Goal: Book appointment/travel/reservation

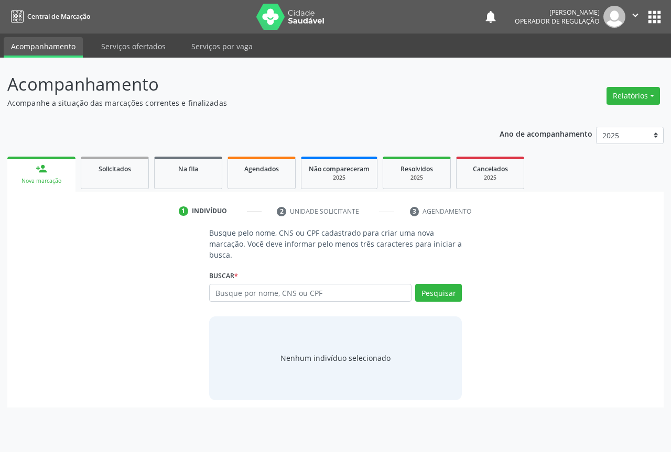
click at [251, 291] on input "text" at bounding box center [310, 293] width 202 height 18
type input "702109745460095"
click at [433, 293] on button "Pesquisar" at bounding box center [438, 293] width 47 height 18
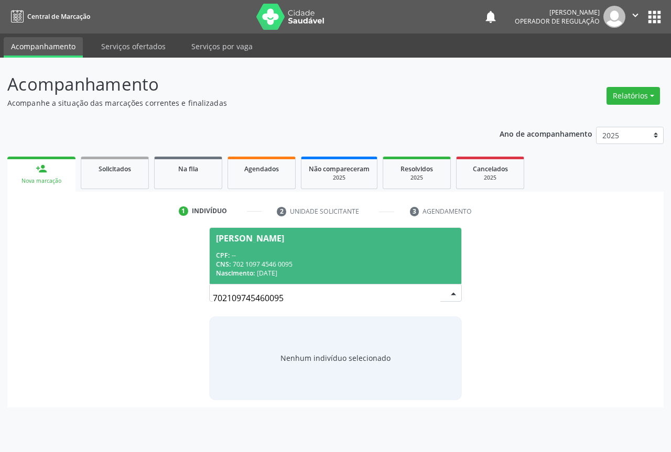
click at [277, 247] on span "[PERSON_NAME] CPF: -- CNS: 702 1097 4546 0095 Nascimento: [DATE]" at bounding box center [336, 256] width 252 height 56
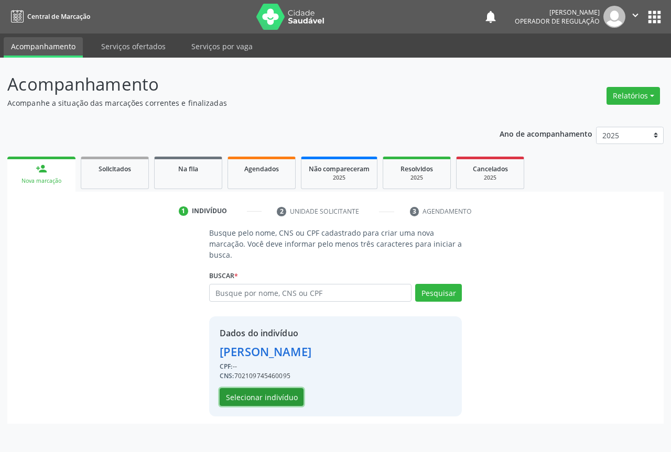
click at [265, 396] on button "Selecionar indivíduo" at bounding box center [262, 397] width 84 height 18
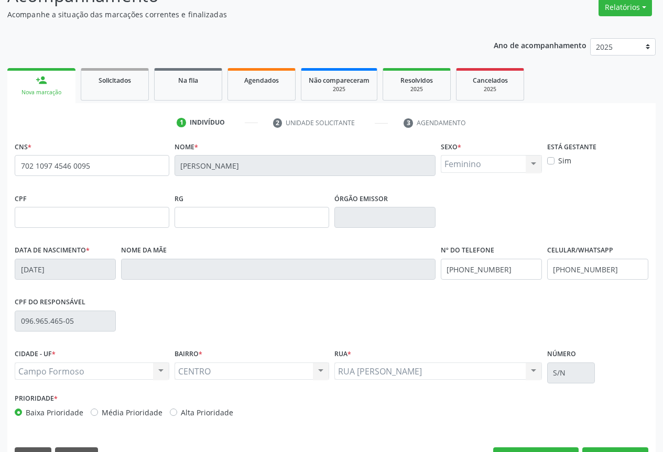
scroll to position [116, 0]
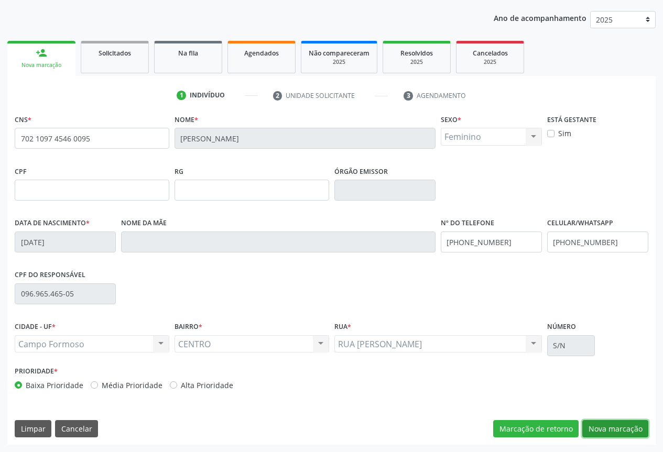
click at [603, 433] on button "Nova marcação" at bounding box center [615, 429] width 66 height 18
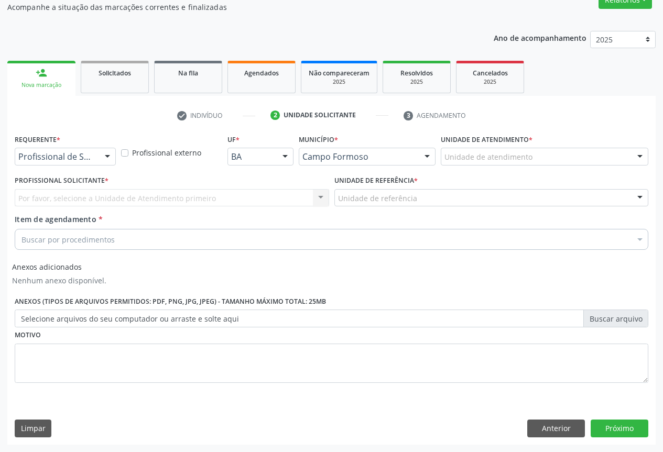
scroll to position [96, 0]
click at [104, 155] on div at bounding box center [108, 157] width 16 height 18
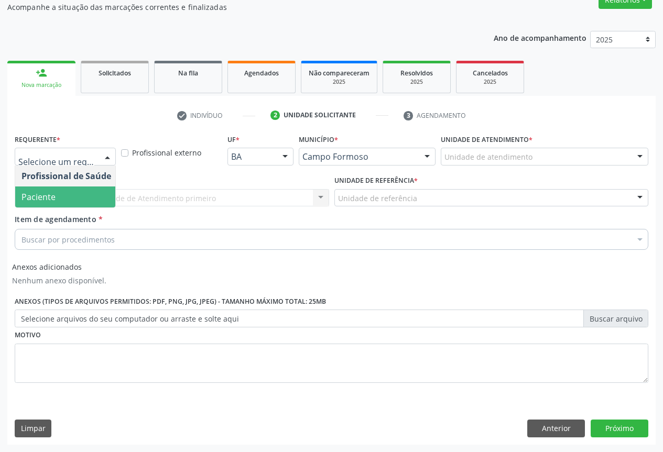
click at [62, 190] on span "Paciente" at bounding box center [66, 197] width 102 height 21
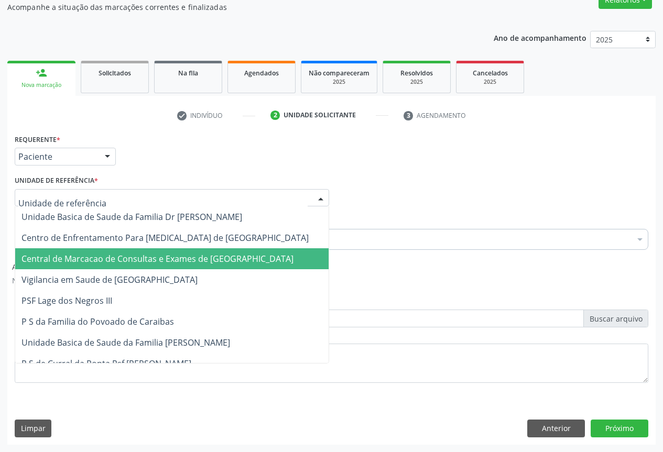
click at [73, 258] on span "Central de Marcacao de Consultas e Exames de [GEOGRAPHIC_DATA]" at bounding box center [157, 259] width 272 height 12
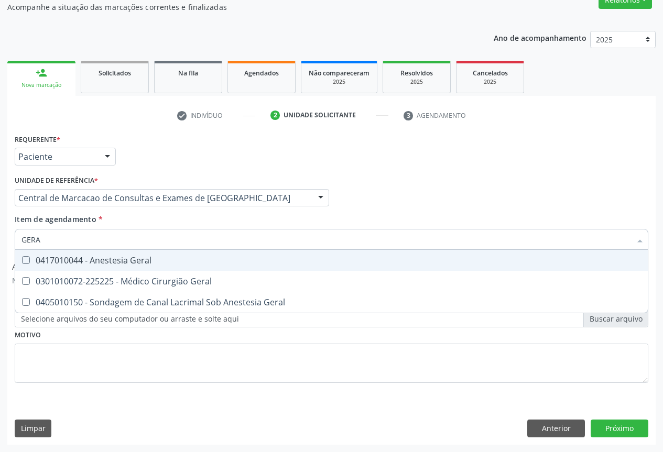
type input "GERAL"
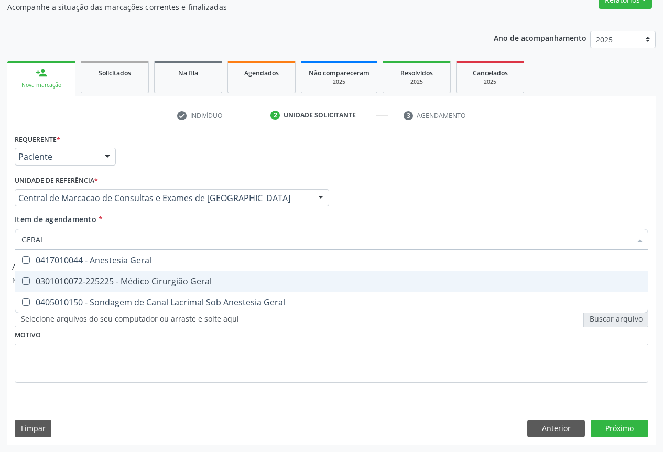
click at [141, 283] on div "0301010072-225225 - Médico Cirurgião Geral" at bounding box center [331, 281] width 620 height 8
checkbox Geral "true"
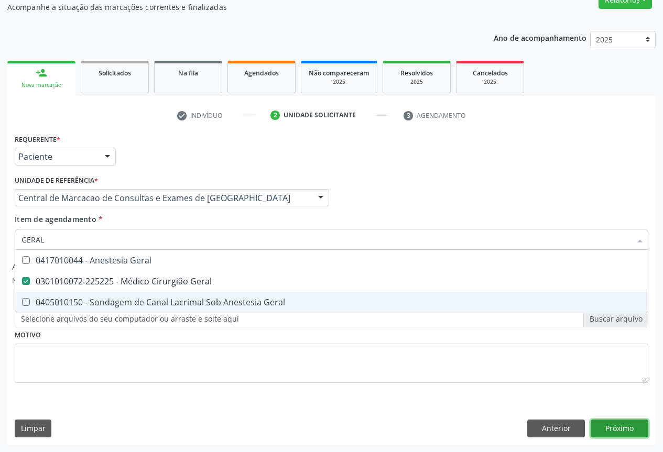
click at [603, 430] on button "Próximo" at bounding box center [620, 429] width 58 height 18
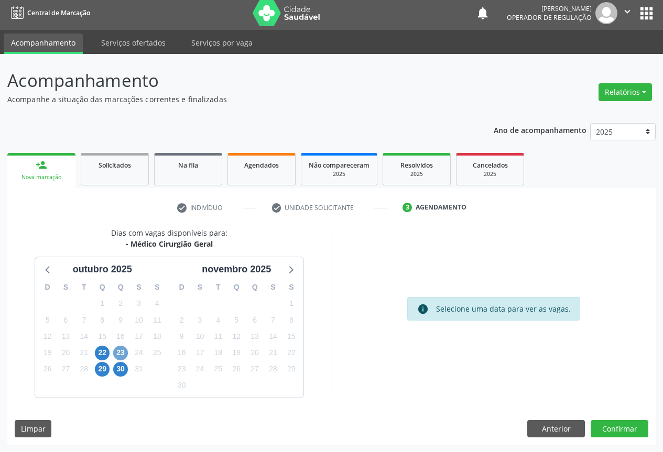
click at [121, 353] on span "23" at bounding box center [120, 353] width 15 height 15
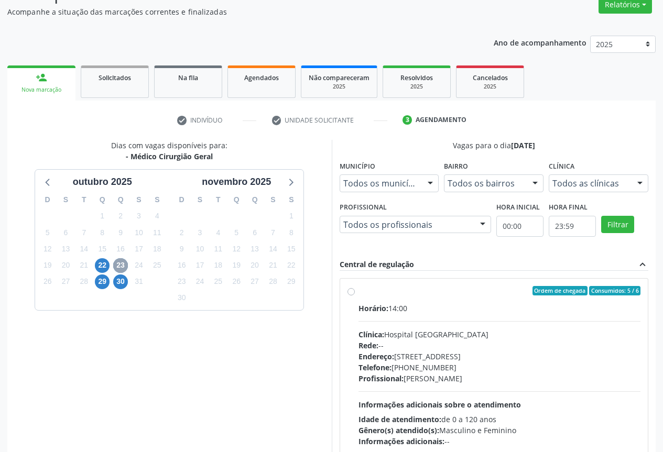
scroll to position [155, 0]
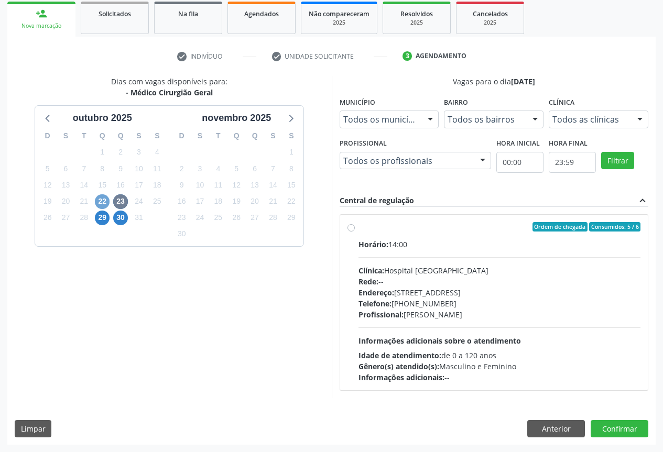
click at [102, 201] on span "22" at bounding box center [102, 201] width 15 height 15
click at [359, 225] on label "Ordem de chegada Consumidos: 1 / 2 Horário: 09:00 Clínica: Hospital [GEOGRAPHIC…" at bounding box center [500, 302] width 283 height 161
click at [351, 225] on input "Ordem de chegada Consumidos: 1 / 2 Horário: 09:00 Clínica: Hospital [GEOGRAPHIC…" at bounding box center [351, 226] width 7 height 9
radio input "true"
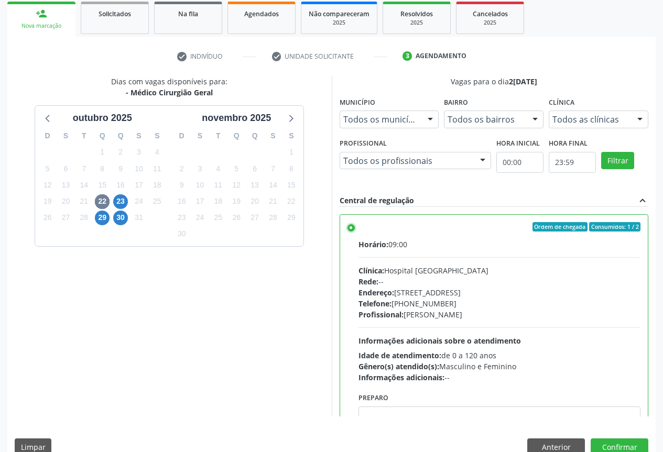
scroll to position [174, 0]
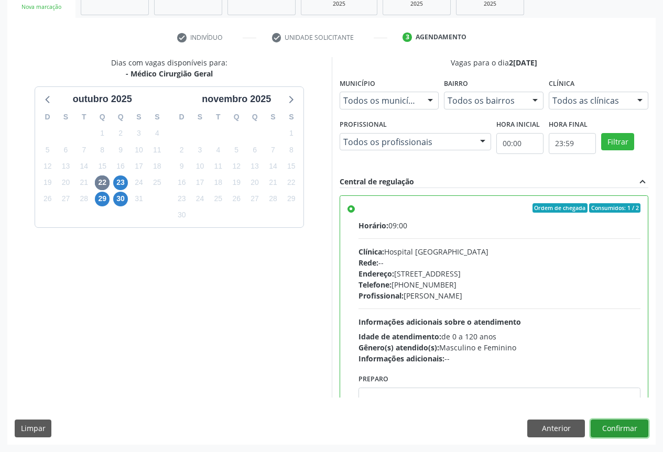
click at [624, 424] on button "Confirmar" at bounding box center [620, 429] width 58 height 18
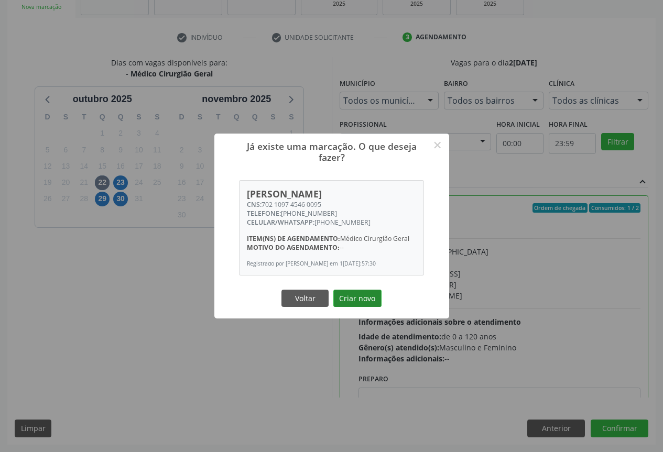
click at [354, 297] on button "Criar novo" at bounding box center [357, 299] width 48 height 18
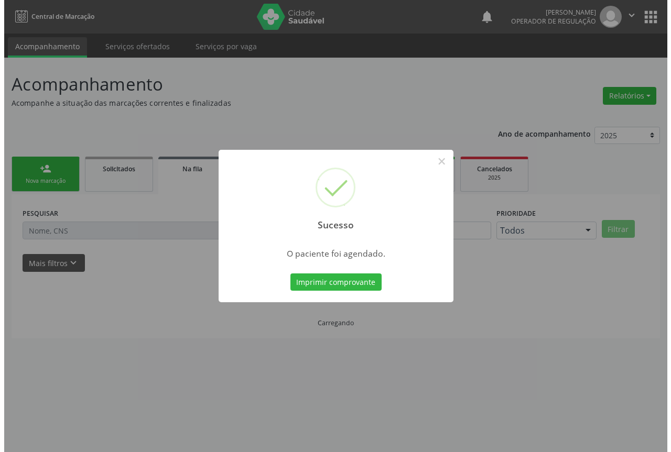
scroll to position [0, 0]
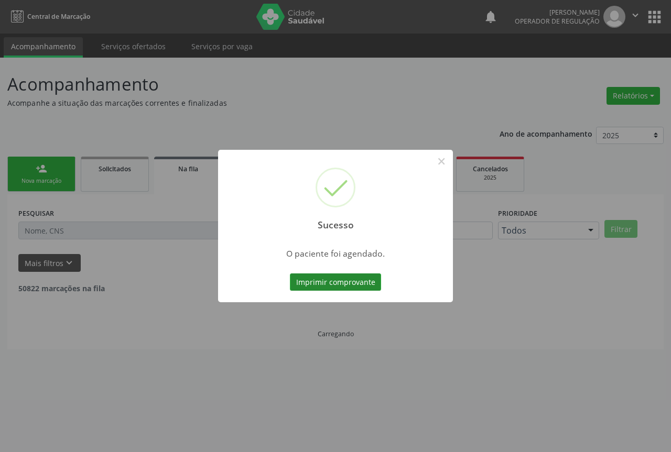
click at [347, 283] on button "Imprimir comprovante" at bounding box center [335, 283] width 91 height 18
